Goal: Information Seeking & Learning: Understand process/instructions

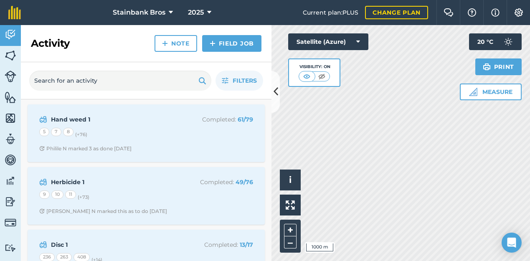
click at [277, 96] on icon at bounding box center [276, 91] width 5 height 15
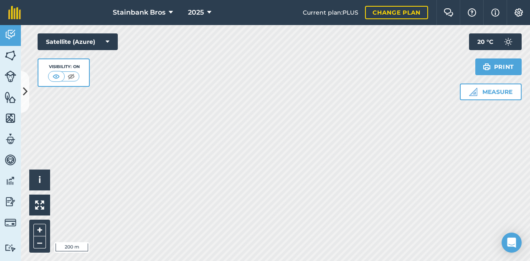
click at [53, 76] on img at bounding box center [56, 76] width 10 height 8
click at [71, 74] on img at bounding box center [71, 76] width 10 height 8
click at [58, 75] on img at bounding box center [56, 76] width 10 height 8
click at [517, 12] on img at bounding box center [519, 12] width 10 height 8
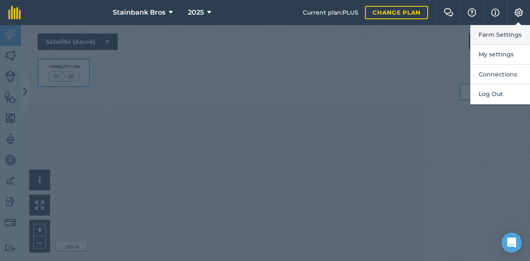
click at [509, 34] on button "Farm Settings" at bounding box center [500, 35] width 60 height 20
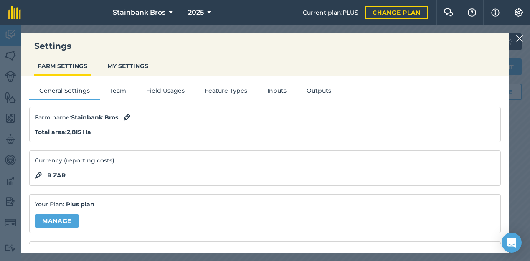
click at [172, 92] on button "Field Usages" at bounding box center [165, 92] width 58 height 13
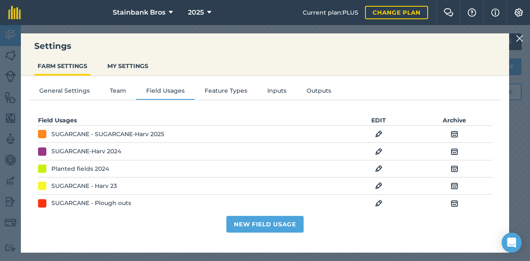
click at [220, 89] on button "Feature Types" at bounding box center [226, 92] width 63 height 13
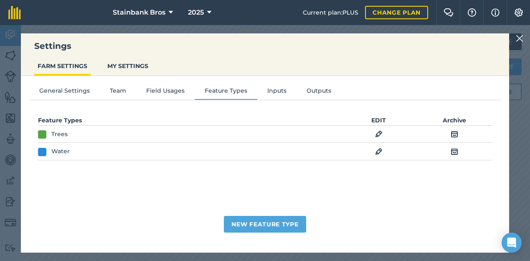
click at [272, 89] on button "Inputs" at bounding box center [276, 92] width 39 height 13
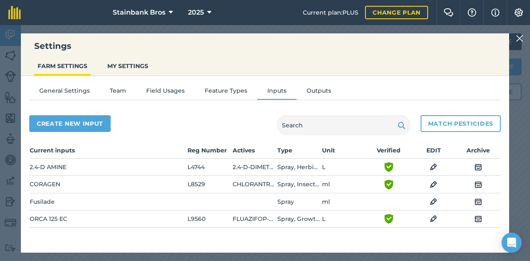
click at [317, 89] on button "Outputs" at bounding box center [319, 92] width 45 height 13
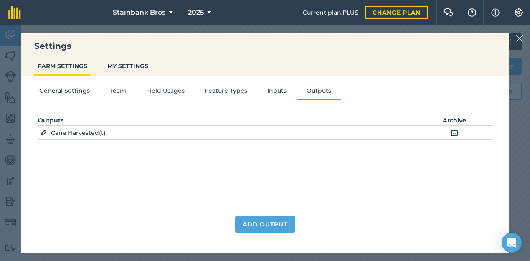
click at [519, 38] on img at bounding box center [520, 38] width 8 height 10
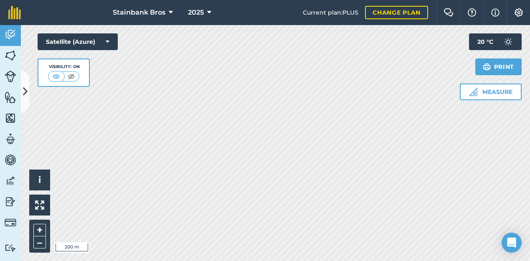
click at [516, 13] on img at bounding box center [519, 12] width 10 height 8
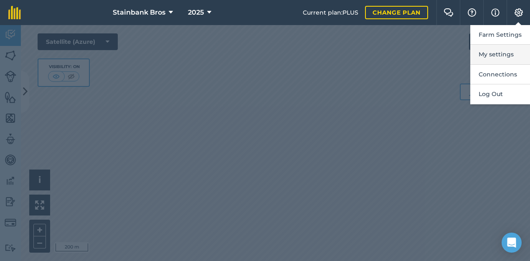
click at [495, 54] on button "My settings" at bounding box center [500, 55] width 60 height 20
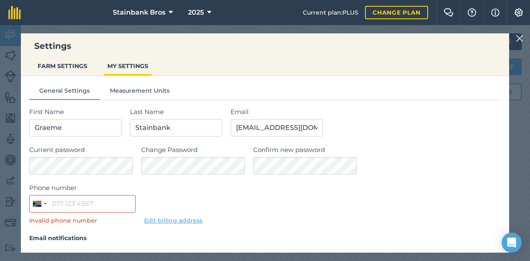
click at [519, 37] on img at bounding box center [520, 38] width 8 height 10
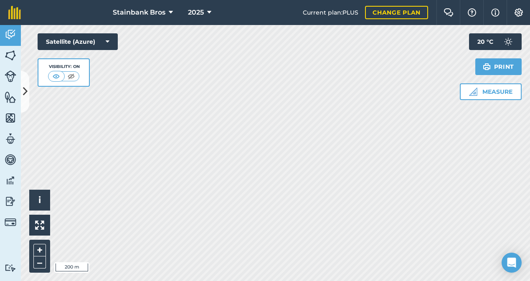
click at [497, 11] on img at bounding box center [495, 13] width 8 height 10
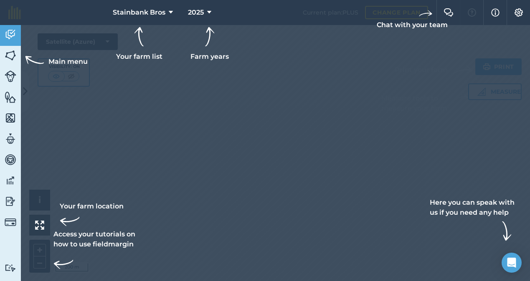
click at [497, 11] on img at bounding box center [495, 13] width 8 height 10
click at [450, 60] on div at bounding box center [265, 140] width 530 height 281
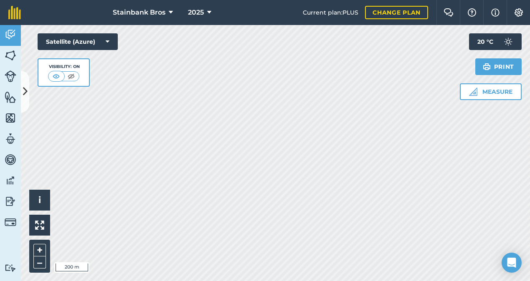
click at [10, 57] on img at bounding box center [11, 55] width 12 height 13
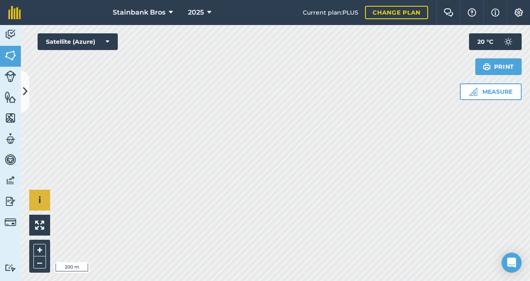
click at [43, 199] on button "i" at bounding box center [39, 200] width 21 height 21
click at [43, 199] on button "›" at bounding box center [39, 200] width 21 height 21
click at [512, 260] on icon "Open Intercom Messenger" at bounding box center [512, 263] width 10 height 11
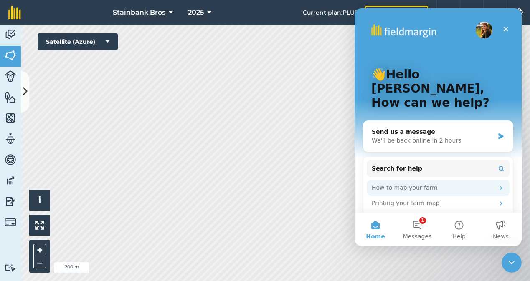
click at [501, 185] on icon "Intercom messenger" at bounding box center [501, 188] width 7 height 7
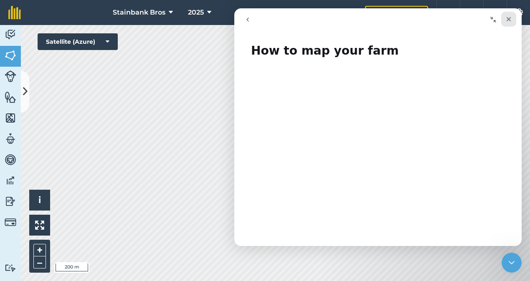
click at [507, 18] on icon "Close" at bounding box center [508, 19] width 7 height 7
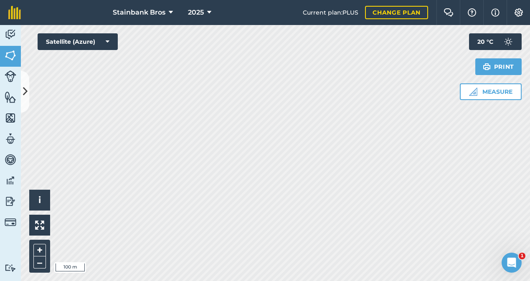
click at [9, 99] on img at bounding box center [11, 97] width 12 height 13
click at [10, 98] on img at bounding box center [11, 97] width 12 height 13
click at [24, 90] on icon at bounding box center [25, 91] width 5 height 15
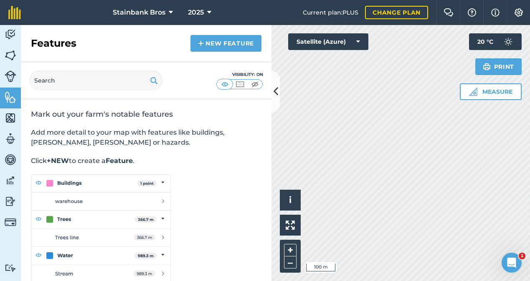
click at [7, 116] on img at bounding box center [11, 118] width 12 height 13
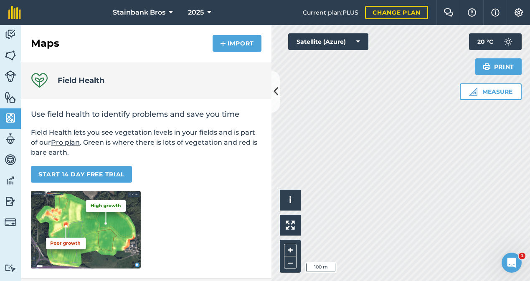
click at [8, 139] on img at bounding box center [11, 139] width 12 height 13
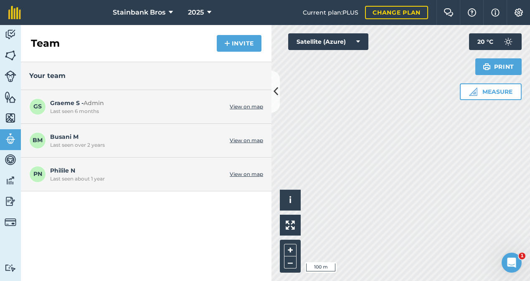
click at [11, 159] on img at bounding box center [11, 160] width 12 height 13
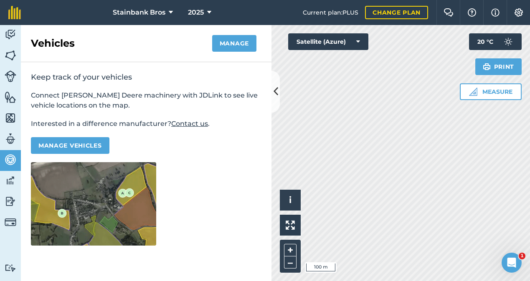
click at [10, 181] on img at bounding box center [11, 181] width 12 height 13
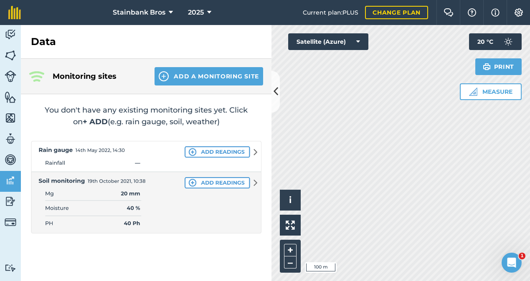
click at [10, 198] on img at bounding box center [11, 201] width 12 height 13
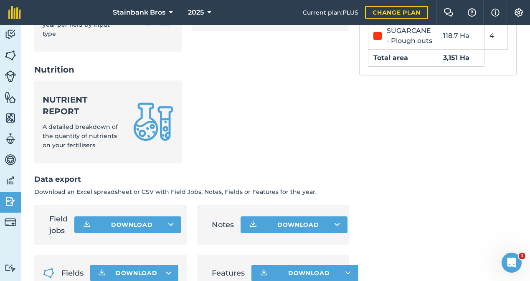
scroll to position [416, 0]
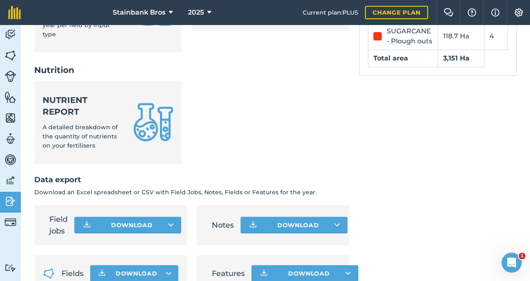
click at [169, 221] on icon at bounding box center [170, 225] width 5 height 8
click at [148, 254] on link "Field jobs XLS file" at bounding box center [128, 263] width 104 height 18
click at [165, 261] on button "Download" at bounding box center [134, 274] width 88 height 17
click at [506, 259] on div "Open Intercom Messenger" at bounding box center [511, 262] width 28 height 28
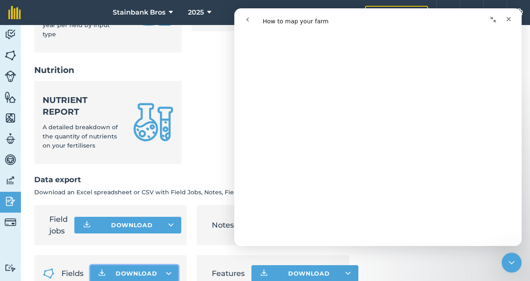
scroll to position [1839, 0]
click at [512, 23] on div "Close" at bounding box center [508, 19] width 15 height 15
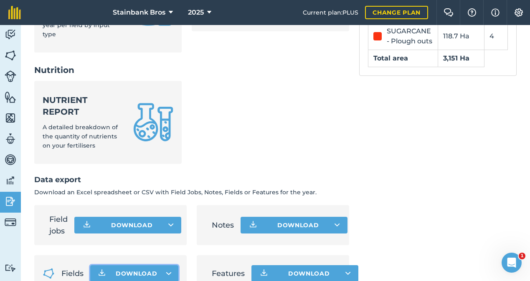
click at [10, 224] on img at bounding box center [11, 223] width 12 height 12
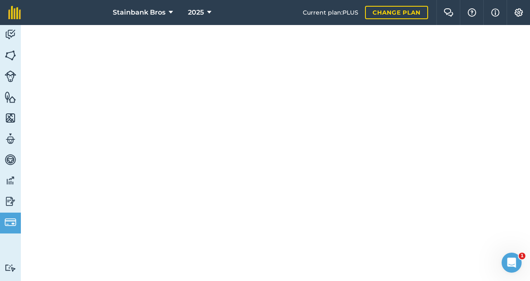
scroll to position [340, 0]
click at [10, 33] on img at bounding box center [11, 34] width 12 height 13
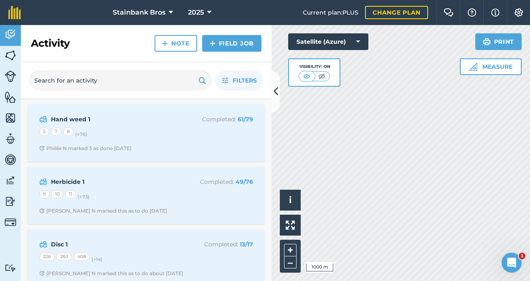
click at [276, 89] on icon at bounding box center [276, 91] width 5 height 15
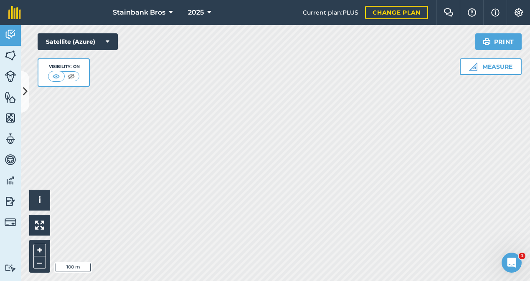
click at [14, 56] on img at bounding box center [11, 55] width 12 height 13
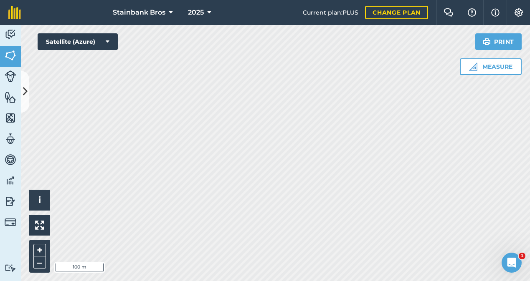
click at [26, 89] on icon at bounding box center [25, 91] width 5 height 15
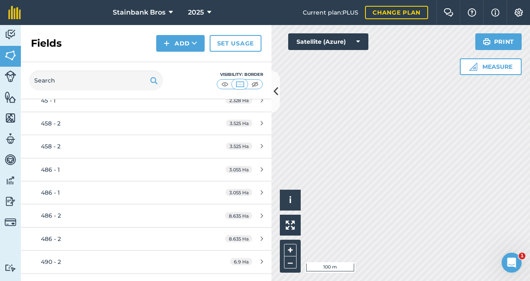
scroll to position [44626, 0]
click at [254, 84] on img at bounding box center [255, 84] width 10 height 8
click at [241, 82] on img at bounding box center [240, 84] width 10 height 8
click at [224, 83] on img at bounding box center [225, 84] width 10 height 8
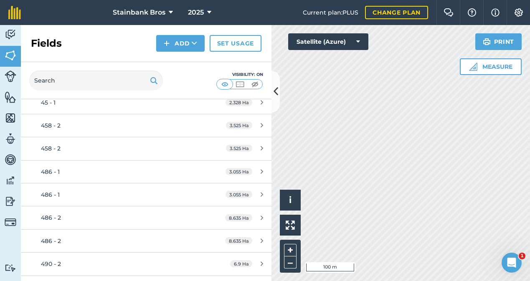
click at [239, 84] on img at bounding box center [240, 84] width 10 height 8
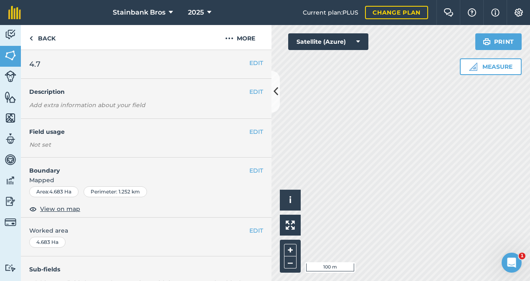
click at [275, 90] on icon at bounding box center [276, 91] width 5 height 15
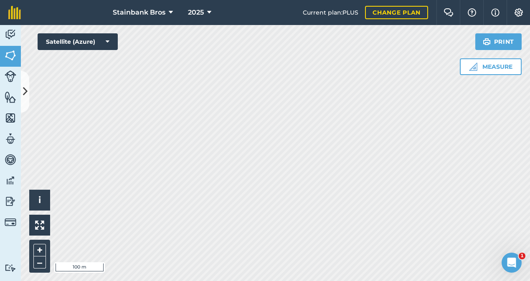
click at [25, 94] on icon at bounding box center [25, 91] width 5 height 15
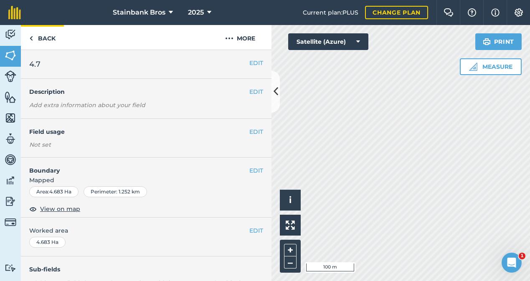
click at [33, 37] on link "Back" at bounding box center [42, 37] width 43 height 25
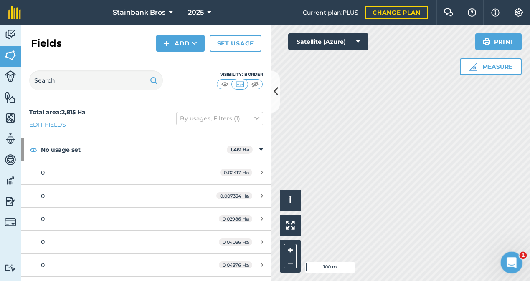
click at [512, 260] on icon "Open Intercom Messenger" at bounding box center [511, 262] width 14 height 14
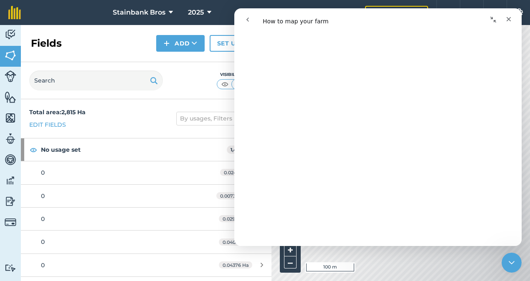
click at [243, 22] on button "go back" at bounding box center [248, 20] width 16 height 16
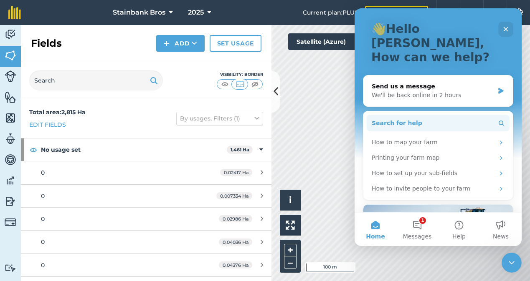
scroll to position [47, 0]
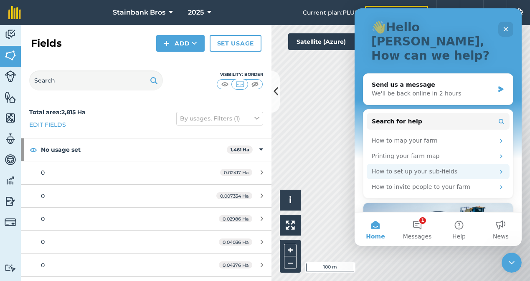
click at [497, 164] on div "How to set up your sub-fields" at bounding box center [438, 171] width 143 height 15
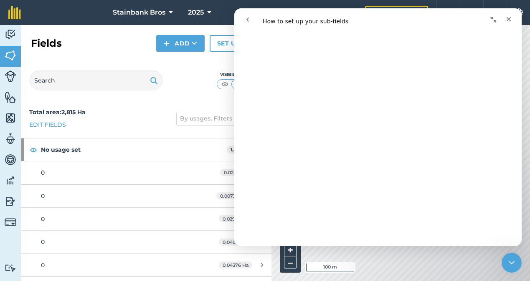
scroll to position [1045, 0]
